Goal: Check status: Check status

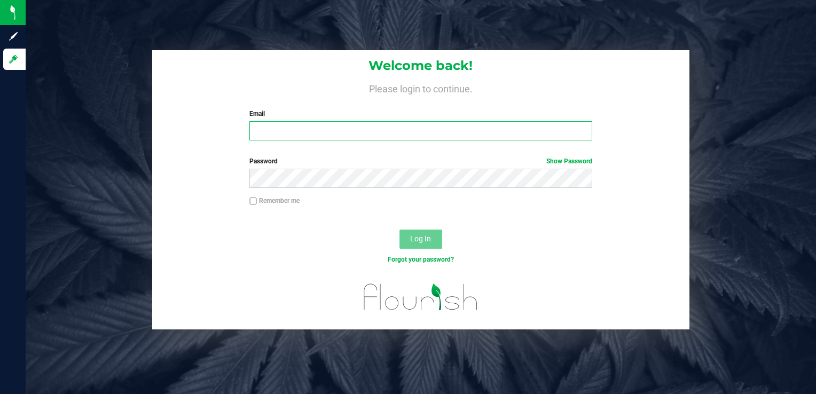
type input "robert@conncm.com"
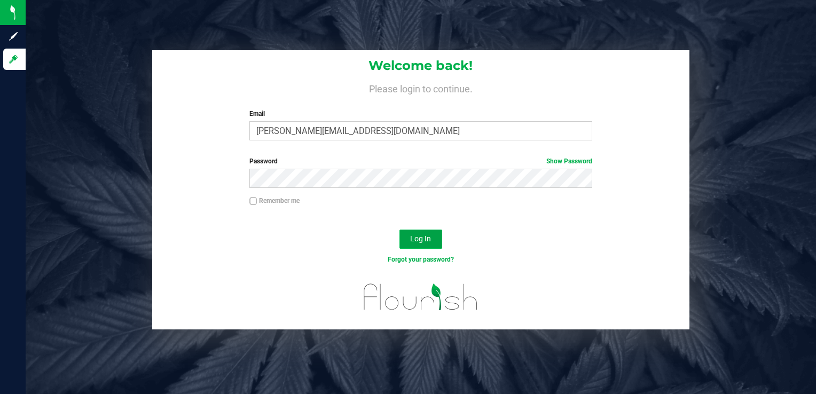
click at [435, 241] on button "Log In" at bounding box center [421, 239] width 43 height 19
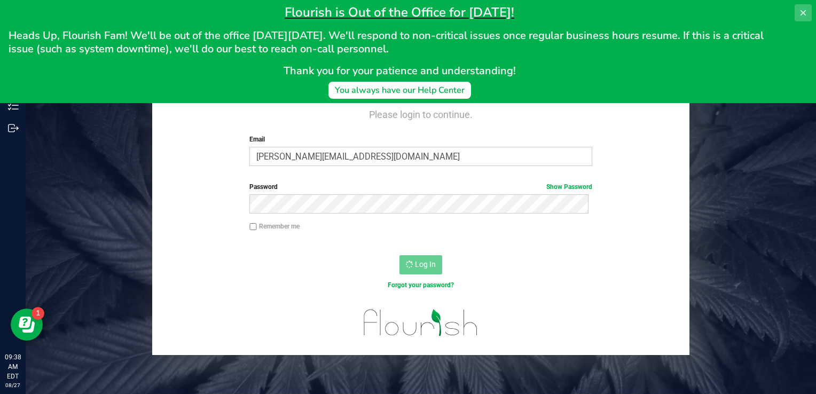
click at [802, 11] on icon at bounding box center [803, 13] width 9 height 9
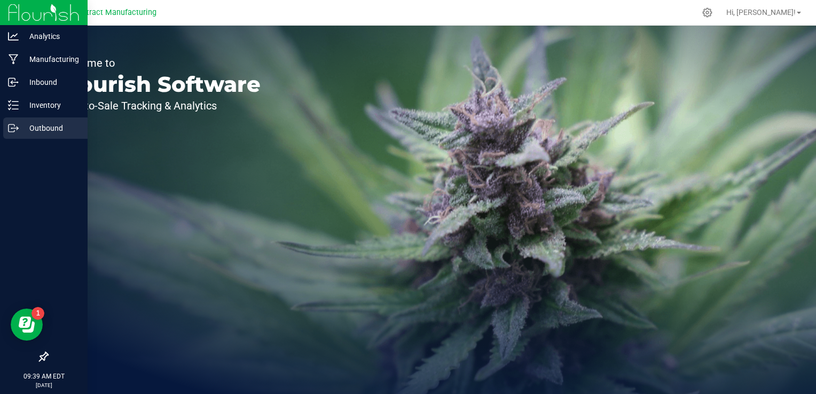
click at [24, 125] on p "Outbound" at bounding box center [51, 128] width 64 height 13
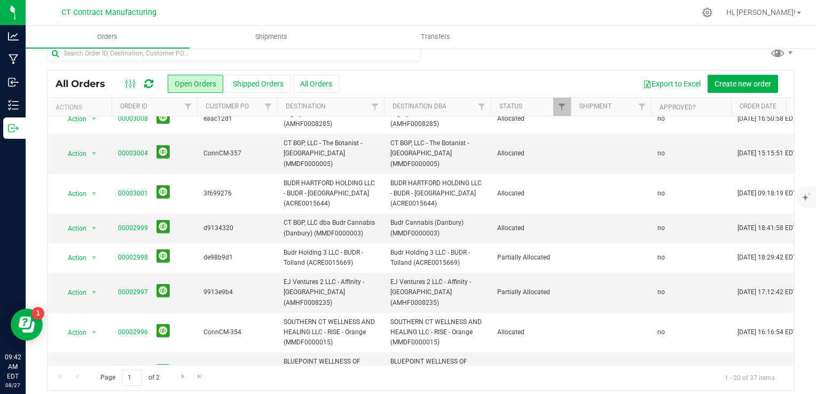
scroll to position [19, 0]
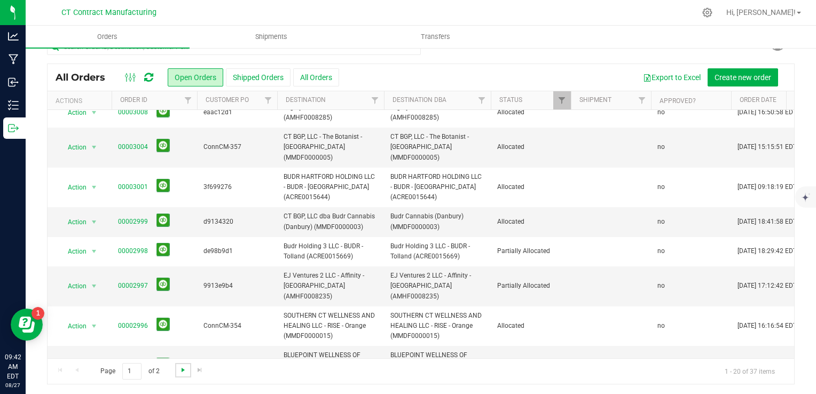
click at [183, 369] on span "Go to the next page" at bounding box center [183, 370] width 9 height 9
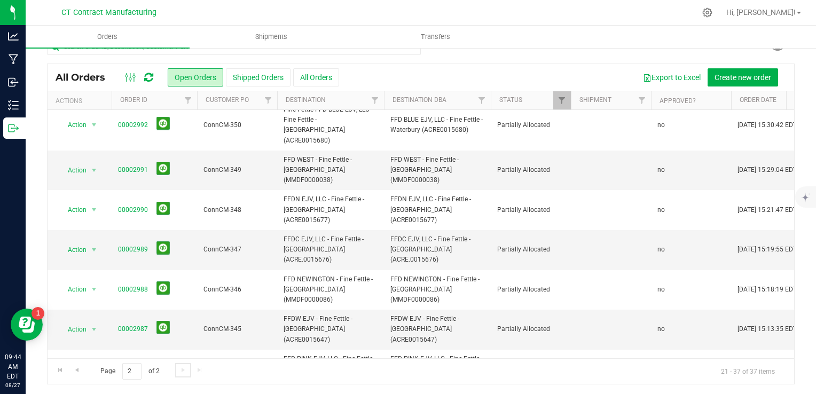
scroll to position [0, 0]
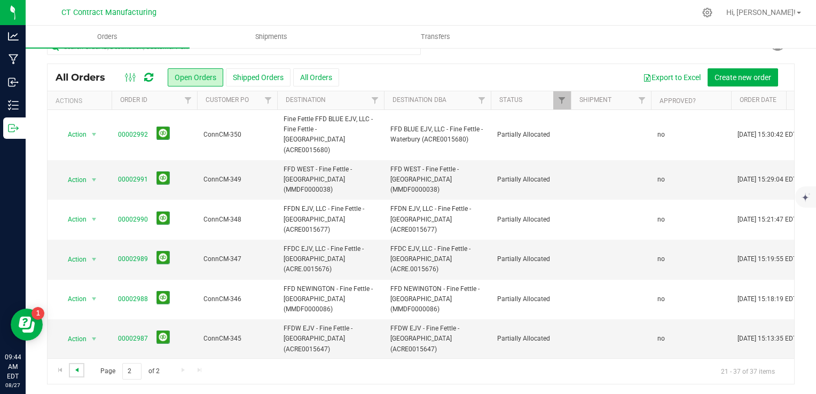
click at [80, 372] on span "Go to the previous page" at bounding box center [77, 370] width 9 height 9
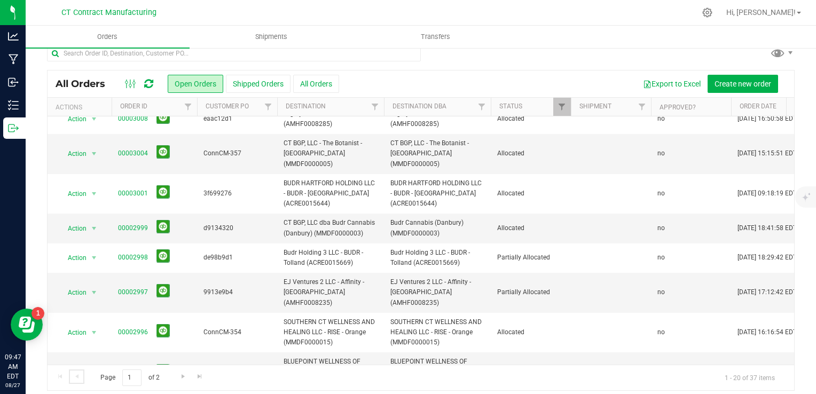
scroll to position [19, 0]
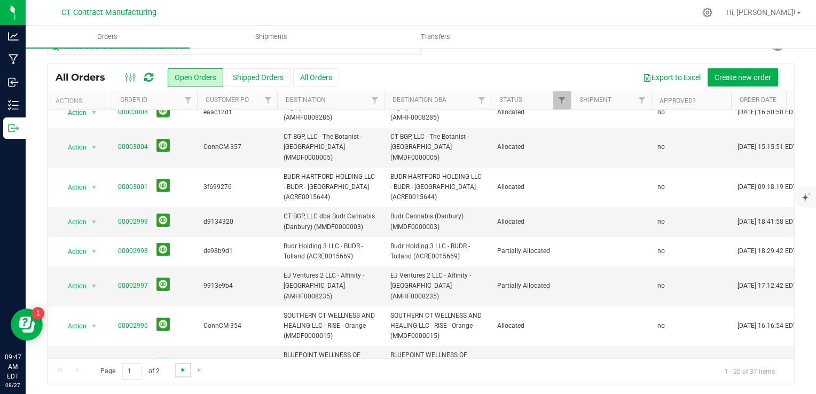
click at [183, 369] on span "Go to the next page" at bounding box center [183, 370] width 9 height 9
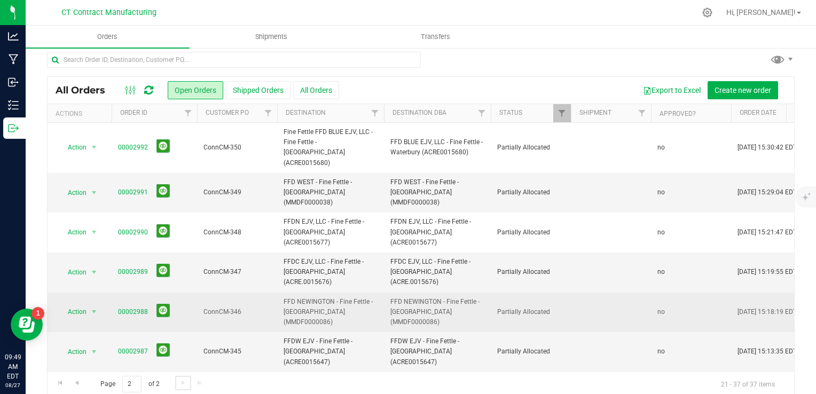
scroll to position [0, 0]
